Goal: Consume media (video, audio): Consume media (video, audio)

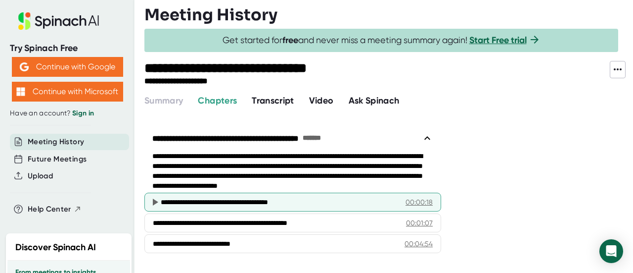
click at [423, 202] on div "00:00:18" at bounding box center [419, 202] width 27 height 10
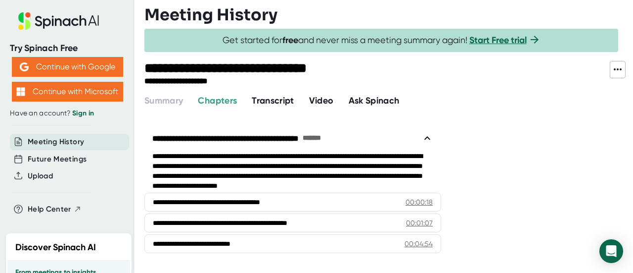
click at [324, 103] on span "Video" at bounding box center [321, 100] width 25 height 11
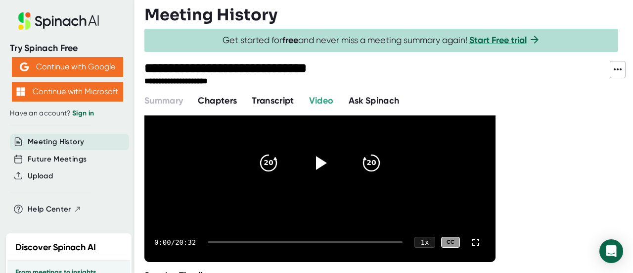
scroll to position [99, 0]
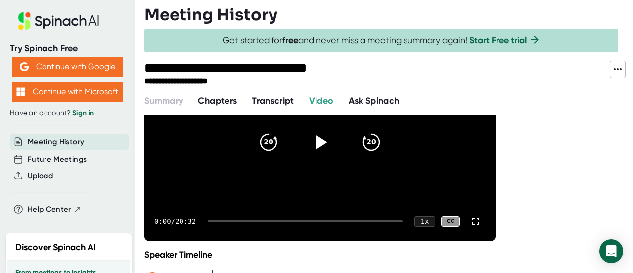
click at [316, 146] on icon at bounding box center [320, 142] width 25 height 25
click at [476, 222] on icon at bounding box center [476, 221] width 12 height 12
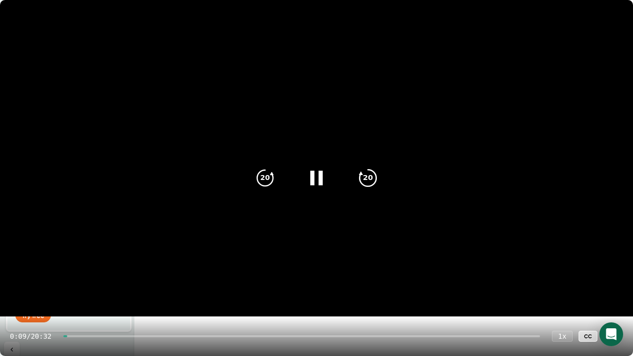
click at [367, 178] on icon "20" at bounding box center [368, 178] width 25 height 25
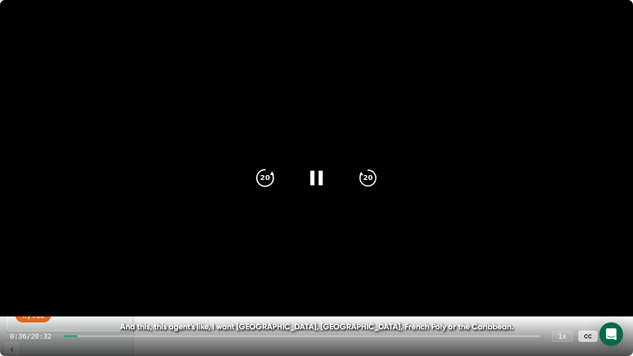
click at [262, 182] on icon "20" at bounding box center [265, 178] width 25 height 25
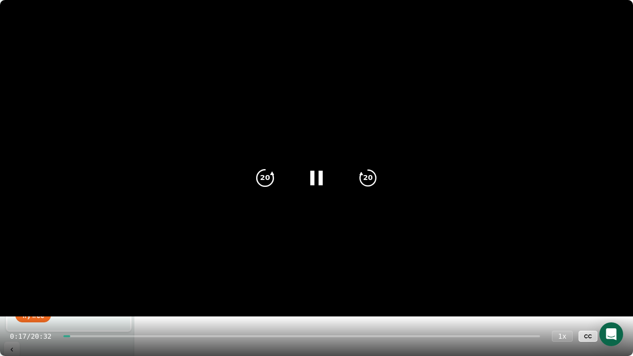
click at [262, 182] on icon "20" at bounding box center [265, 178] width 25 height 25
click at [610, 272] on icon at bounding box center [613, 336] width 12 height 12
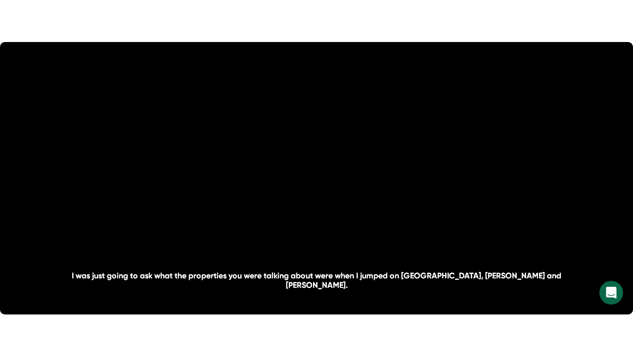
scroll to position [99, 0]
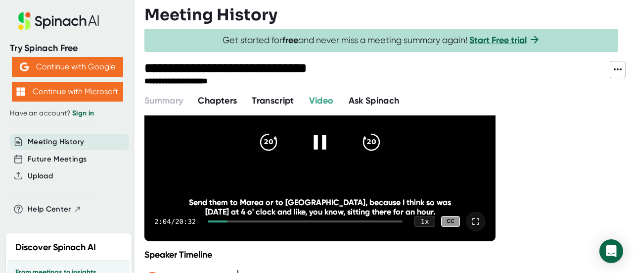
click at [479, 223] on icon at bounding box center [476, 221] width 12 height 12
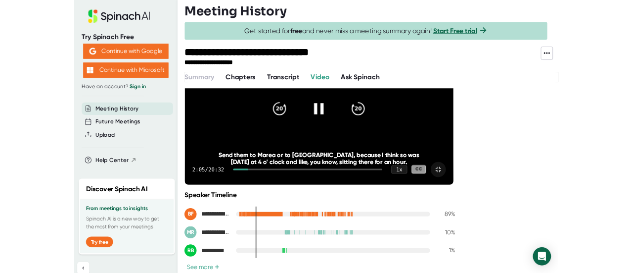
scroll to position [0, 0]
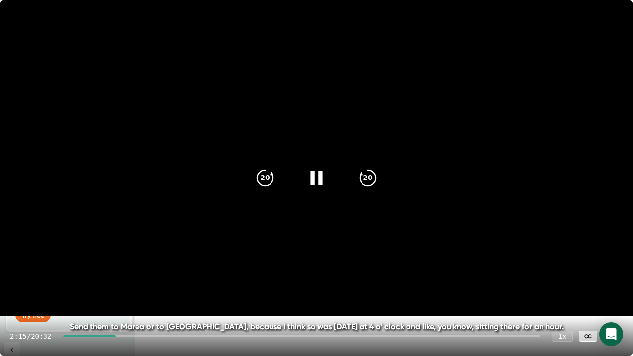
click at [317, 174] on icon at bounding box center [316, 178] width 25 height 25
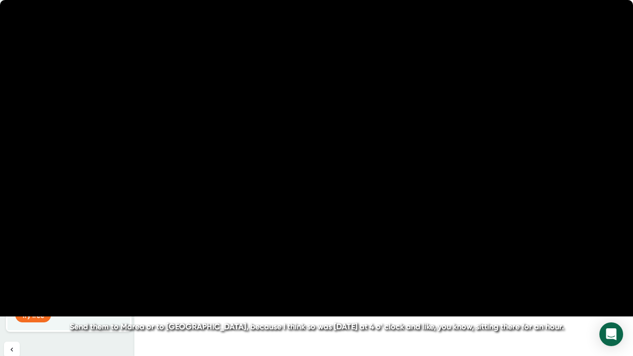
click at [317, 174] on icon at bounding box center [316, 178] width 25 height 25
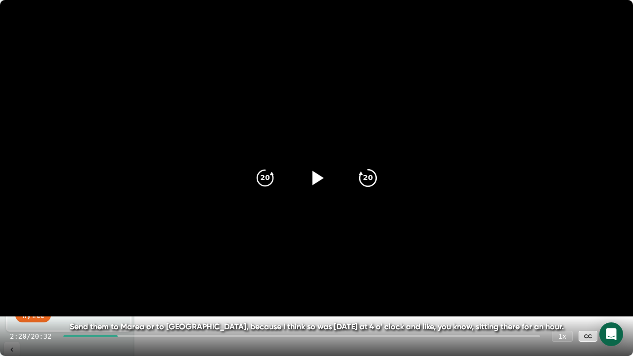
click at [369, 178] on icon "20" at bounding box center [368, 178] width 25 height 25
click at [321, 180] on icon at bounding box center [316, 178] width 25 height 25
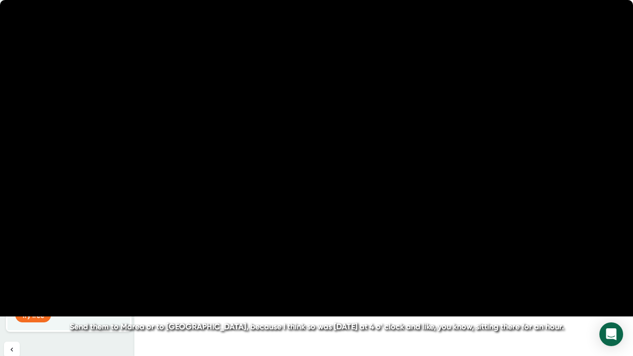
click at [321, 180] on icon at bounding box center [316, 178] width 25 height 25
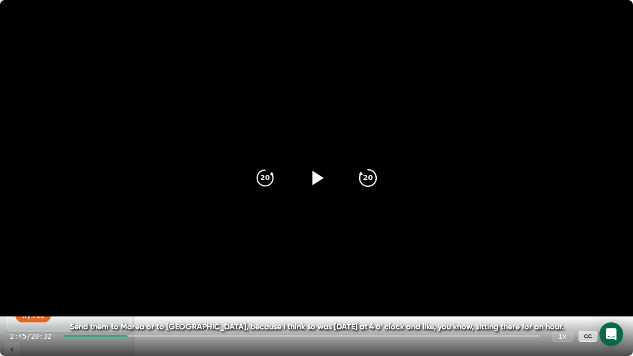
click at [367, 172] on icon "20" at bounding box center [368, 178] width 25 height 25
drag, startPoint x: 145, startPoint y: 338, endPoint x: 203, endPoint y: 333, distance: 58.1
click at [203, 272] on div "3:25 / 20:32 1 x CC" at bounding box center [316, 337] width 633 height 40
click at [202, 272] on div at bounding box center [301, 336] width 477 height 2
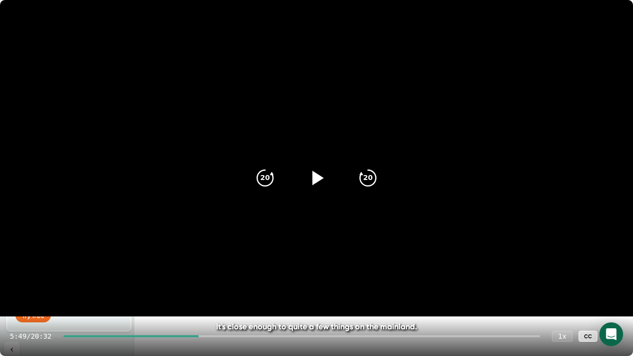
click at [241, 272] on div at bounding box center [301, 336] width 477 height 2
click at [287, 272] on div at bounding box center [301, 336] width 477 height 2
click at [311, 272] on div "9:31 / 20:32 1 x CC" at bounding box center [316, 337] width 633 height 40
click at [316, 272] on div at bounding box center [301, 336] width 477 height 2
click at [354, 272] on div at bounding box center [304, 336] width 472 height 2
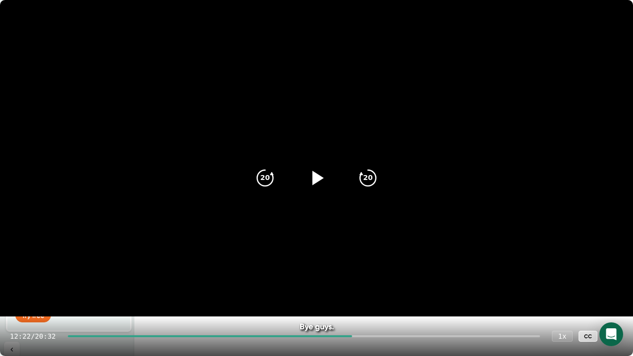
click at [392, 272] on div at bounding box center [304, 336] width 472 height 2
click at [633, 0] on video at bounding box center [316, 158] width 633 height 317
click at [324, 40] on video at bounding box center [316, 158] width 633 height 317
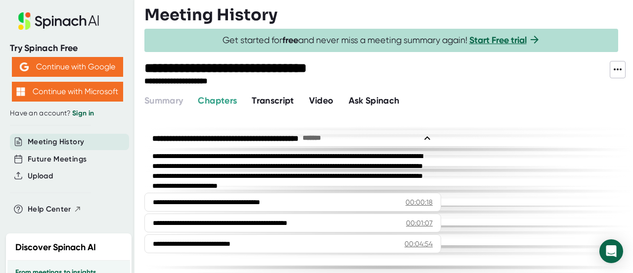
click at [282, 94] on button "Transcript" at bounding box center [273, 100] width 43 height 13
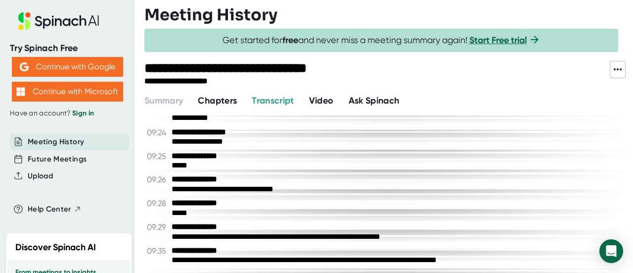
scroll to position [2178, 0]
